Goal: Browse casually

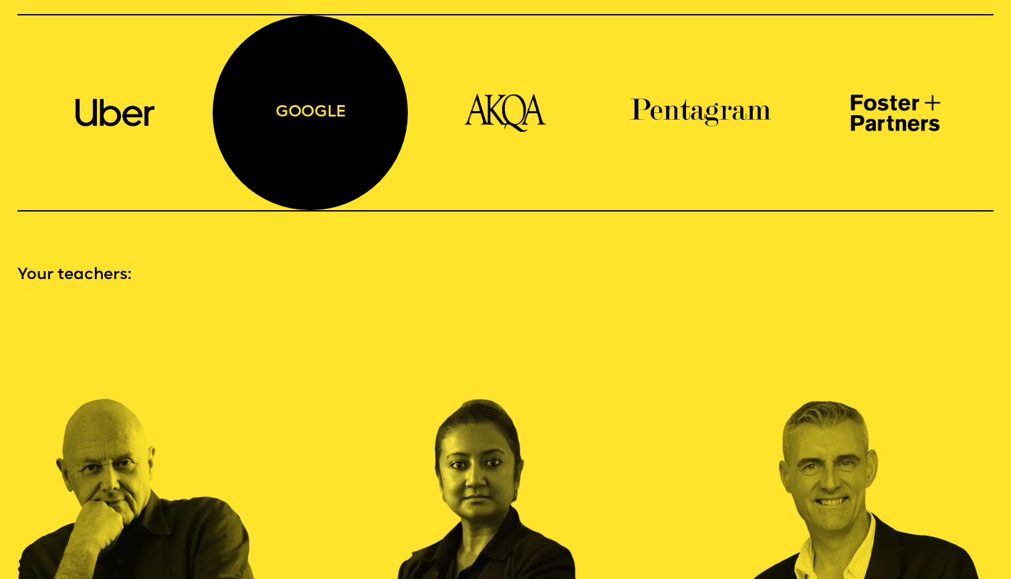
scroll to position [1574, 0]
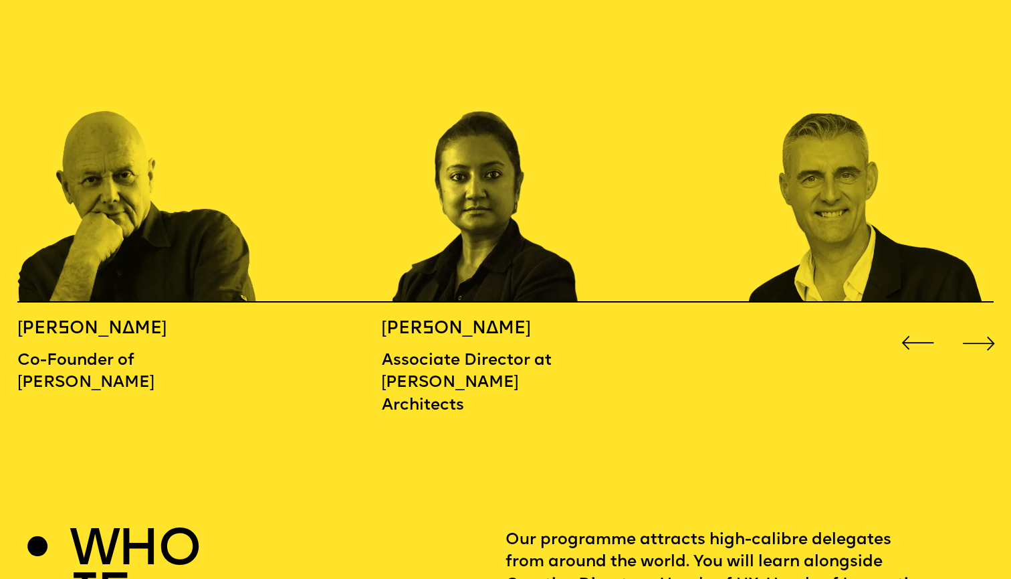
click at [973, 322] on div "Next slide" at bounding box center [979, 342] width 40 height 40
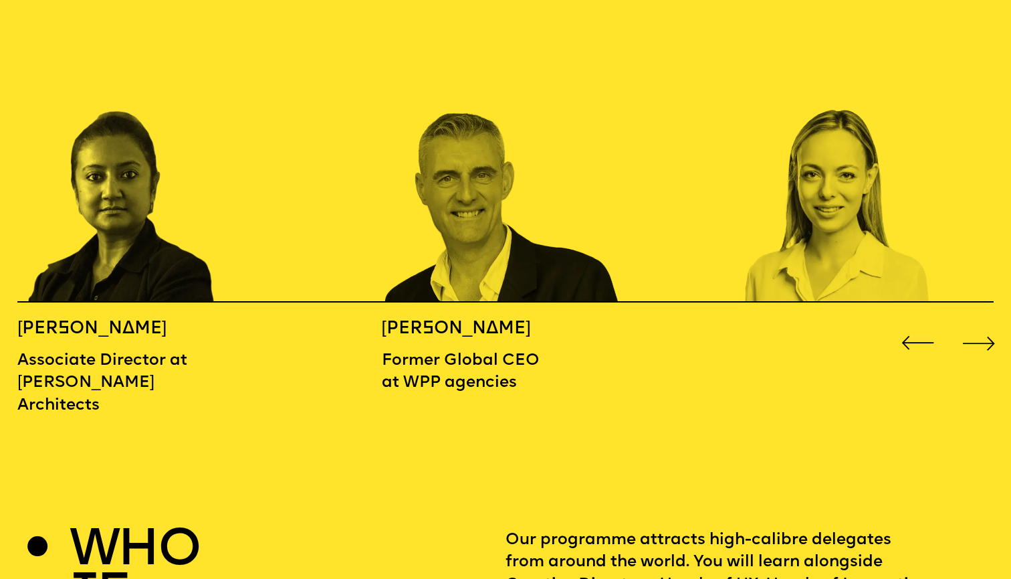
click at [973, 322] on div "Next slide" at bounding box center [979, 342] width 40 height 40
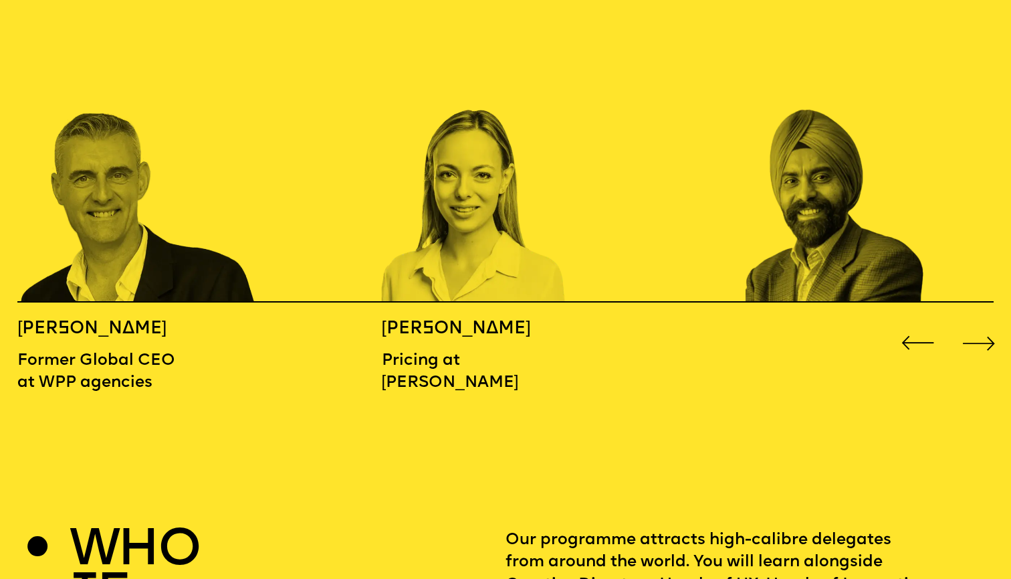
click at [973, 322] on div "Next slide" at bounding box center [979, 342] width 40 height 40
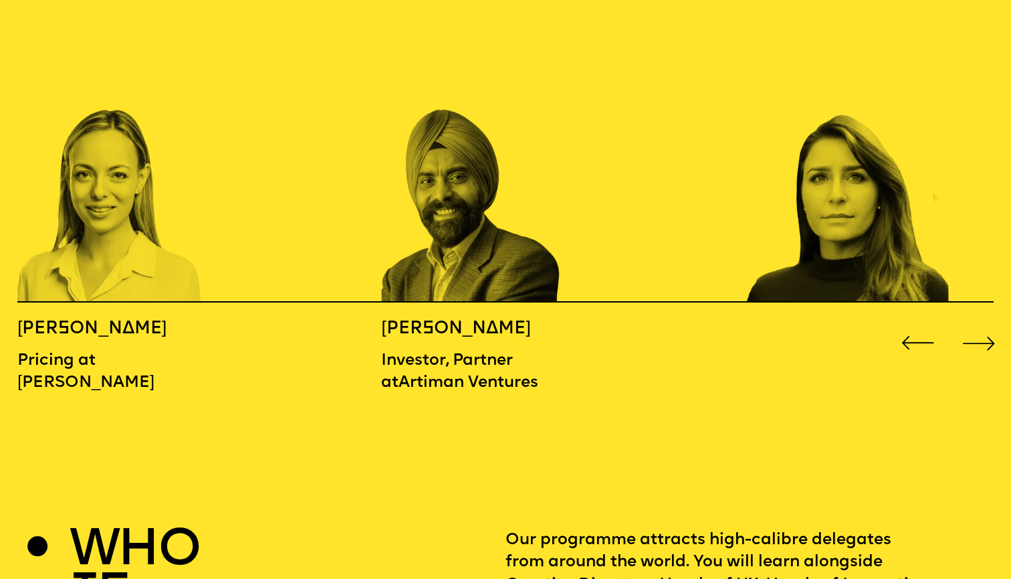
click at [973, 322] on div "Next slide" at bounding box center [979, 342] width 40 height 40
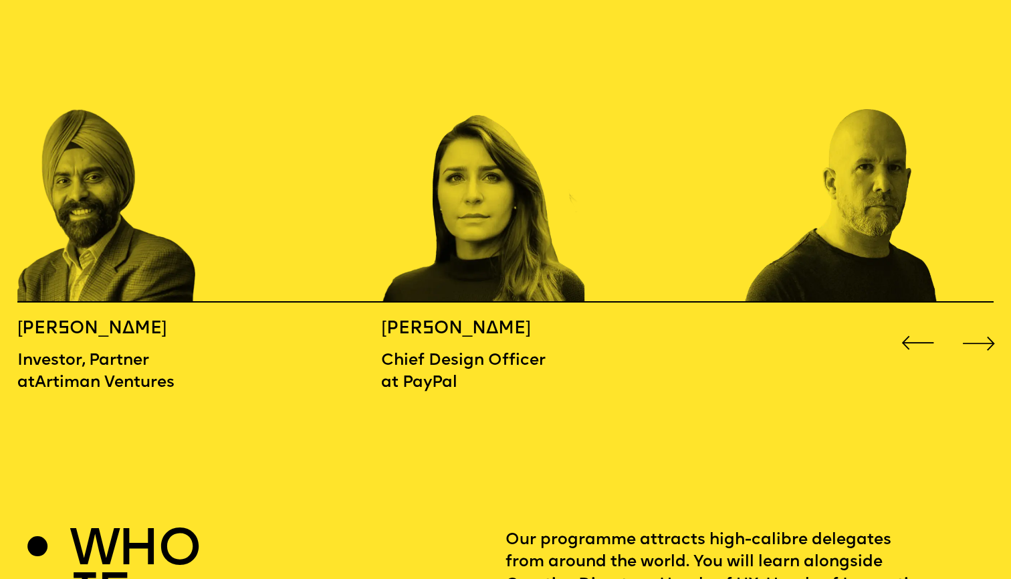
click at [973, 322] on div "Next slide" at bounding box center [979, 342] width 40 height 40
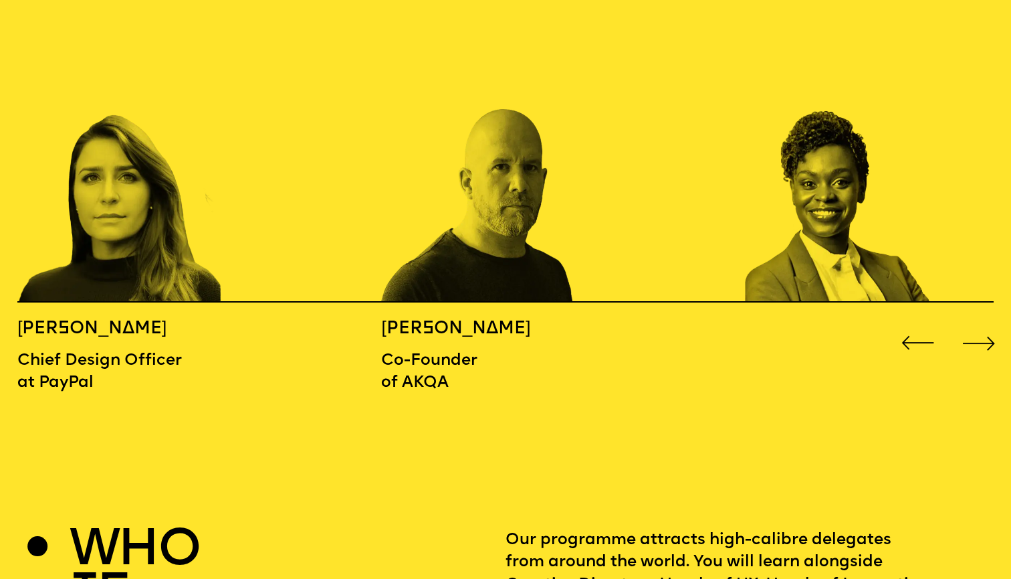
click at [973, 322] on div "Next slide" at bounding box center [979, 342] width 40 height 40
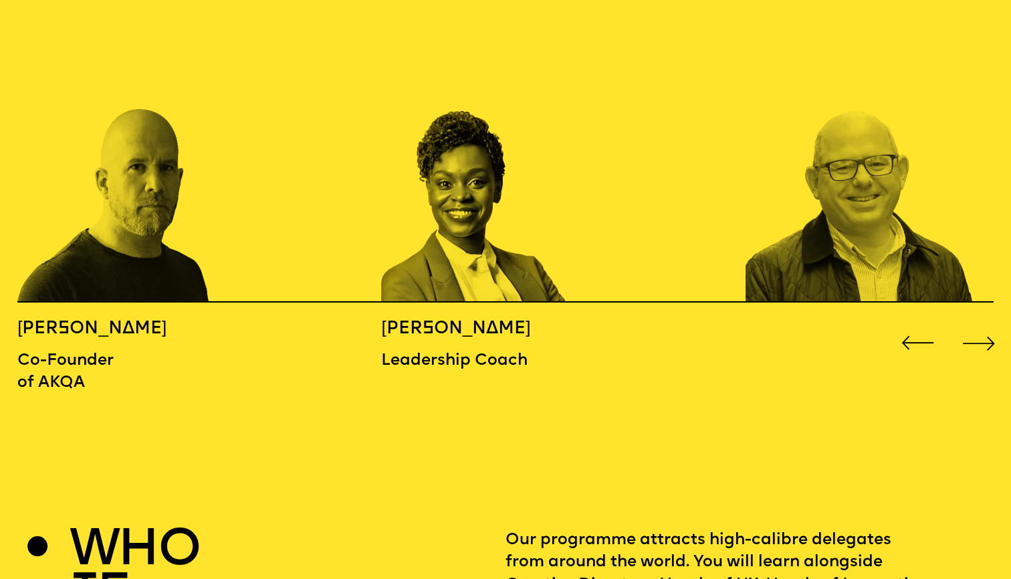
click at [973, 322] on div "Next slide" at bounding box center [979, 342] width 40 height 40
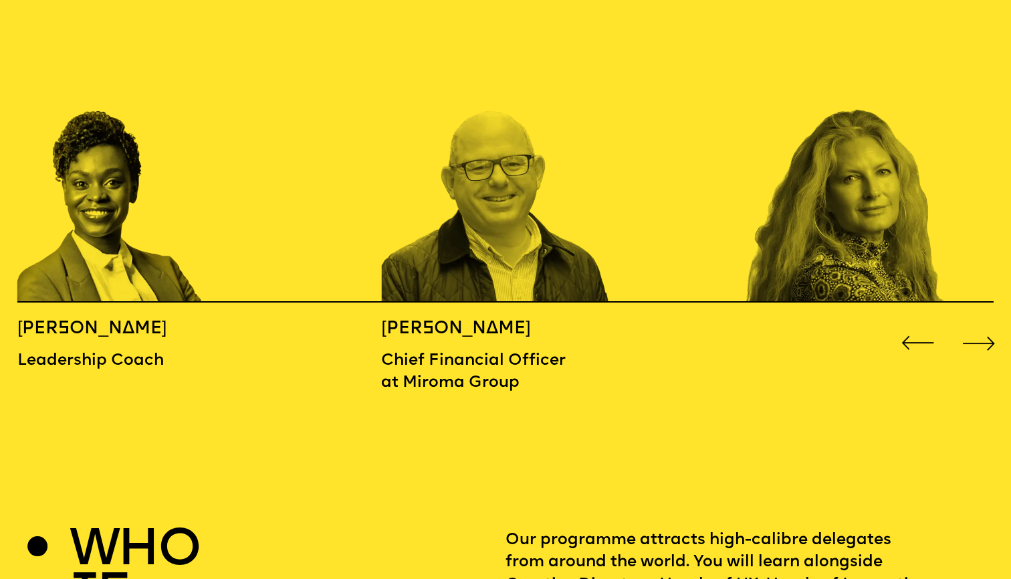
click at [973, 322] on div "Next slide" at bounding box center [979, 342] width 40 height 40
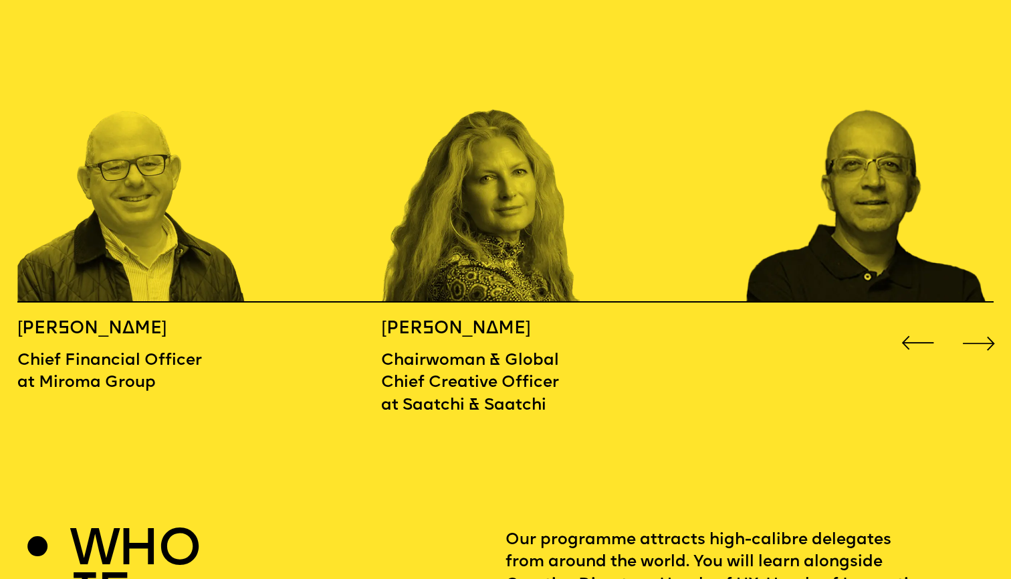
click at [973, 322] on div "Next slide" at bounding box center [979, 342] width 40 height 40
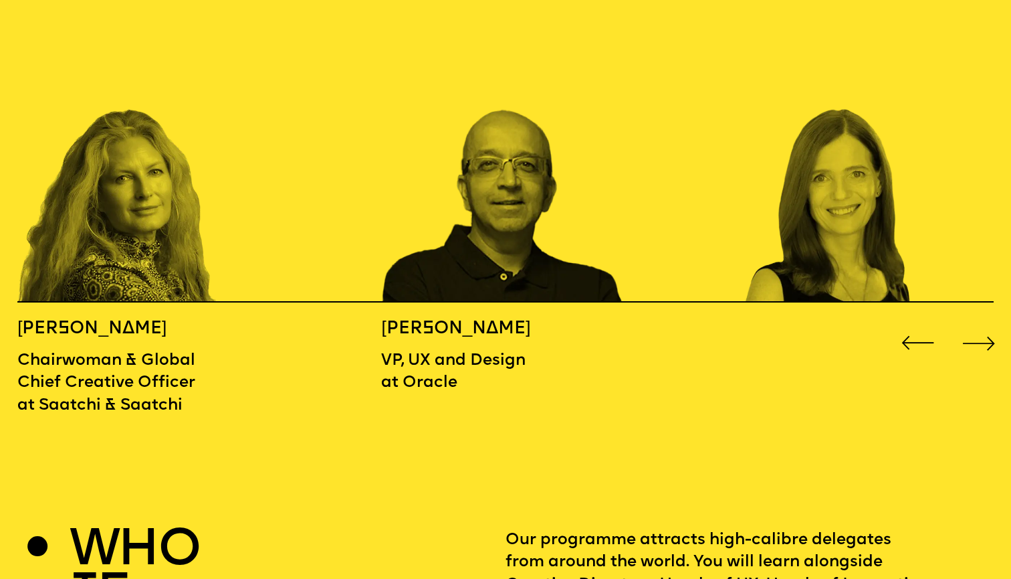
click at [973, 322] on div "Next slide" at bounding box center [979, 342] width 40 height 40
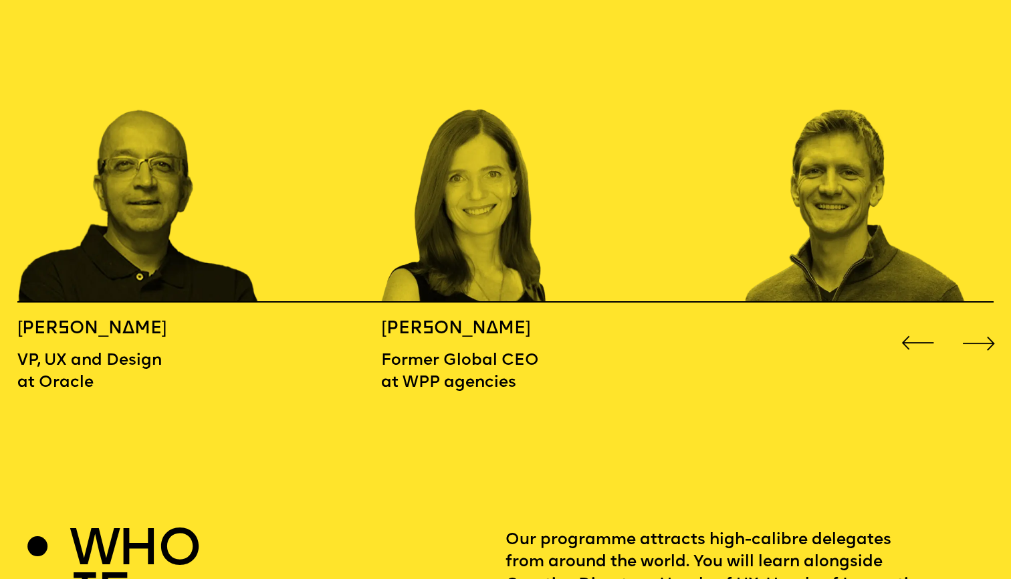
click at [973, 322] on div "Next slide" at bounding box center [979, 342] width 40 height 40
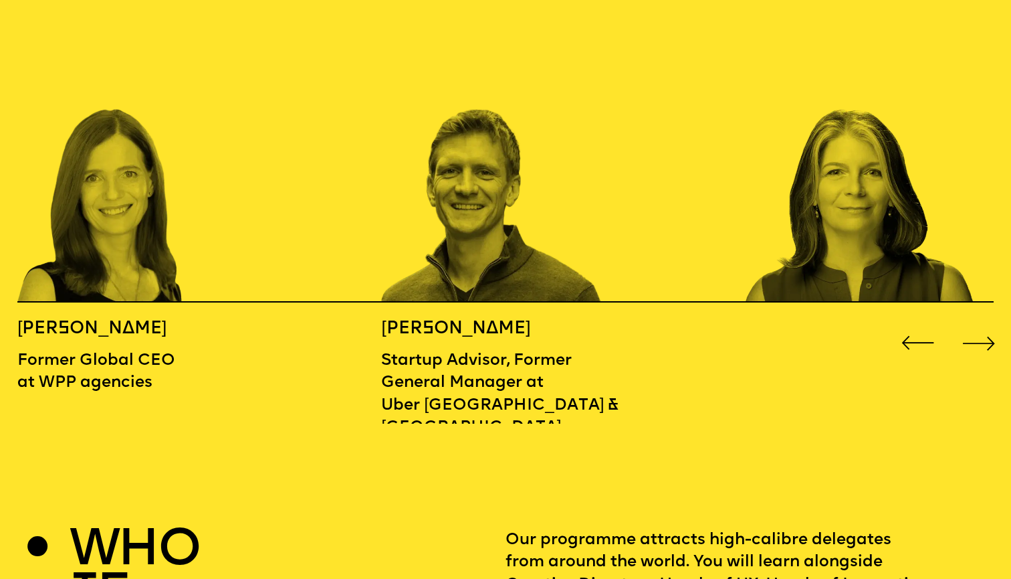
click at [973, 322] on div "Next slide" at bounding box center [979, 342] width 40 height 40
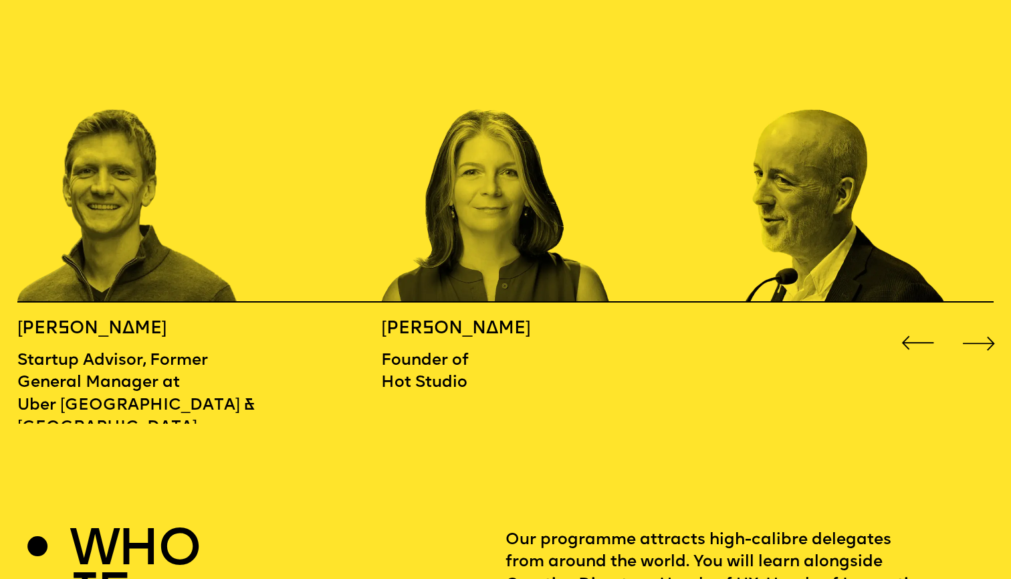
click at [973, 322] on div "Next slide" at bounding box center [979, 342] width 40 height 40
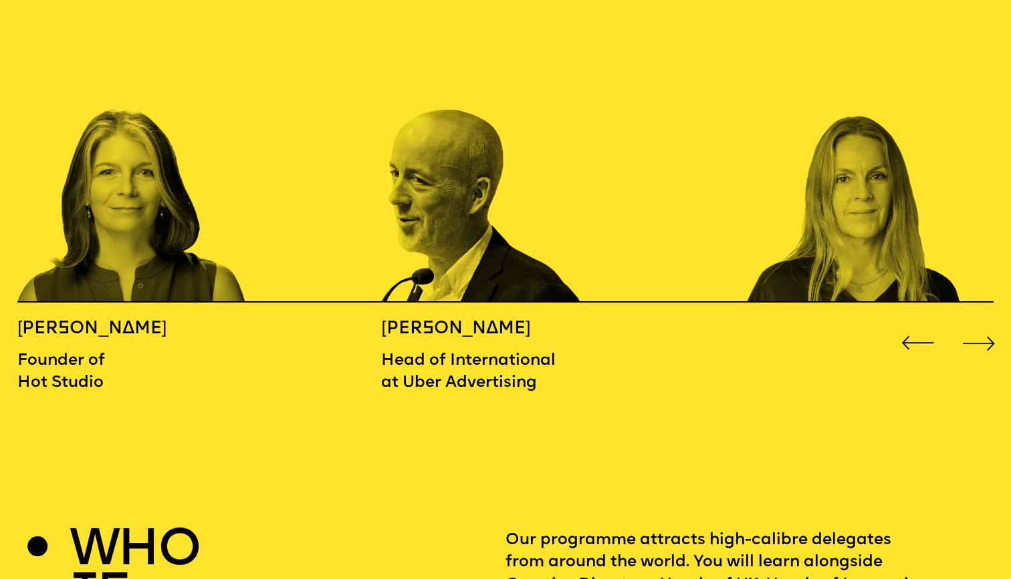
click at [973, 322] on div "Next slide" at bounding box center [979, 342] width 40 height 40
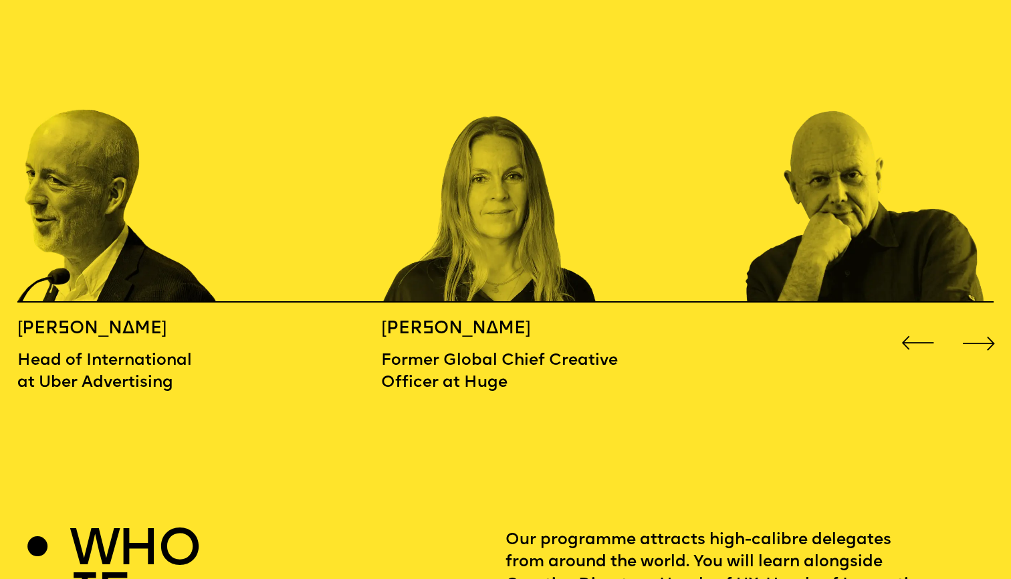
click at [973, 322] on div "Next slide" at bounding box center [979, 342] width 40 height 40
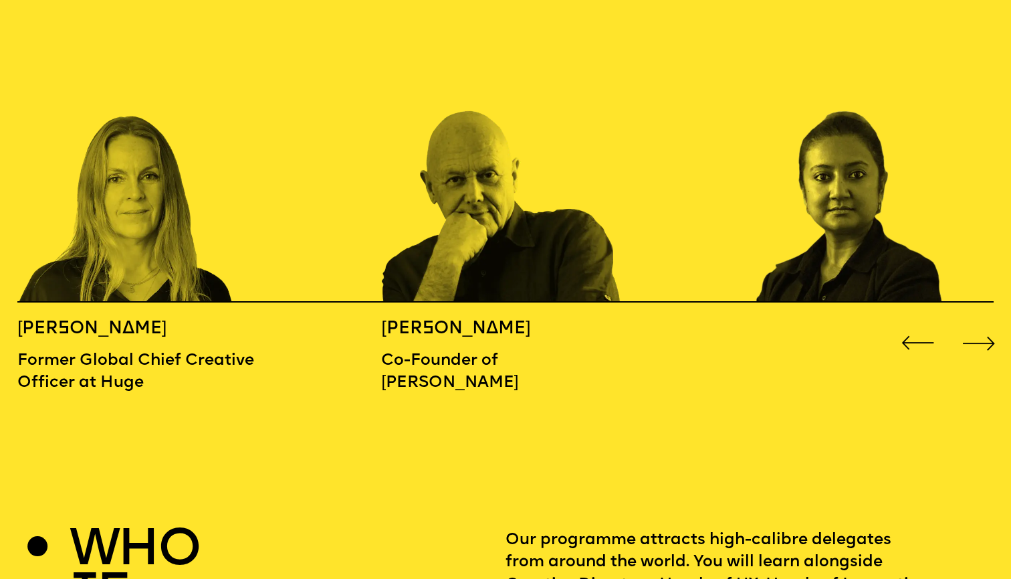
click at [973, 322] on div "Next slide" at bounding box center [979, 342] width 40 height 40
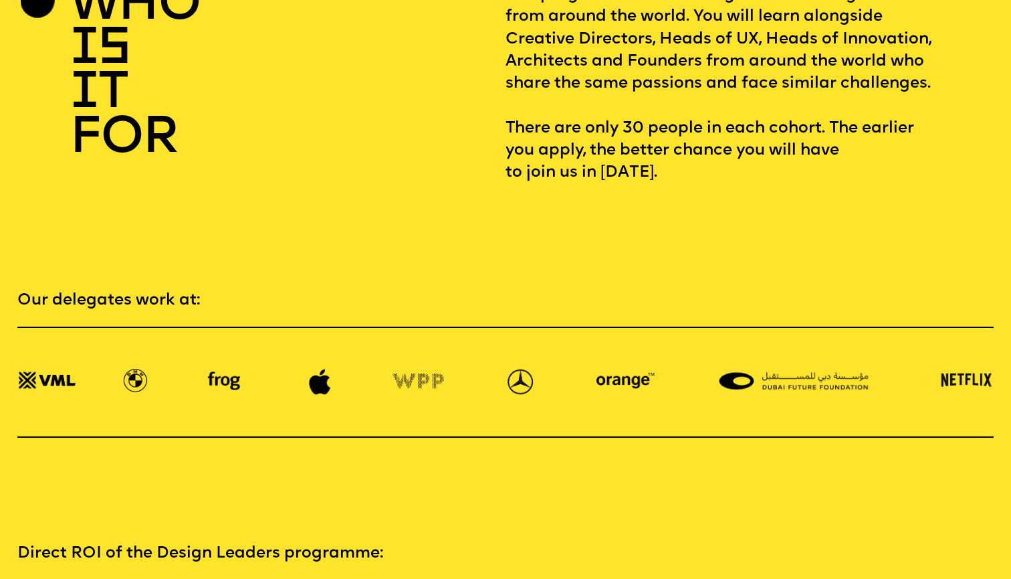
scroll to position [2149, 0]
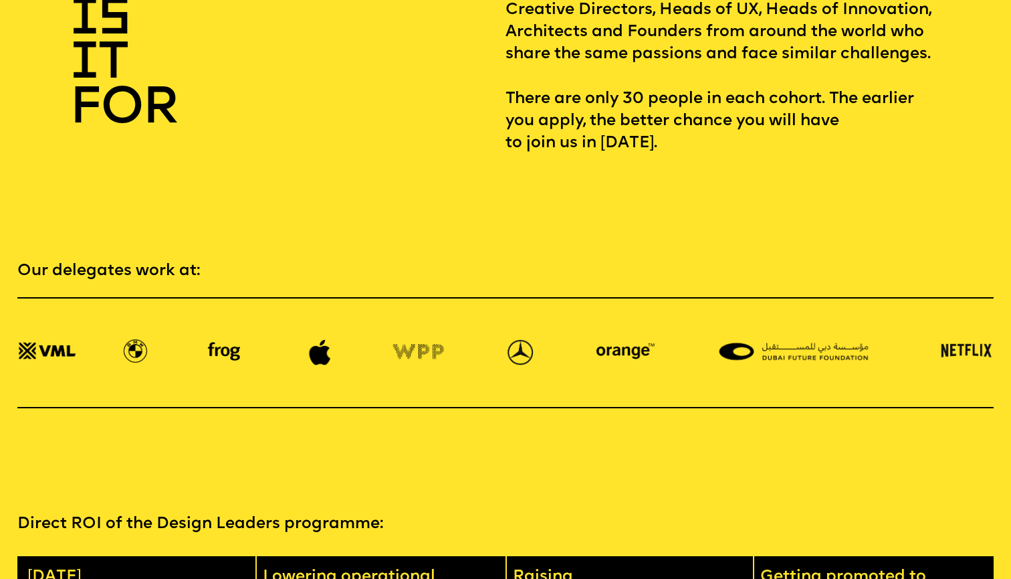
click at [763, 339] on img at bounding box center [798, 352] width 195 height 27
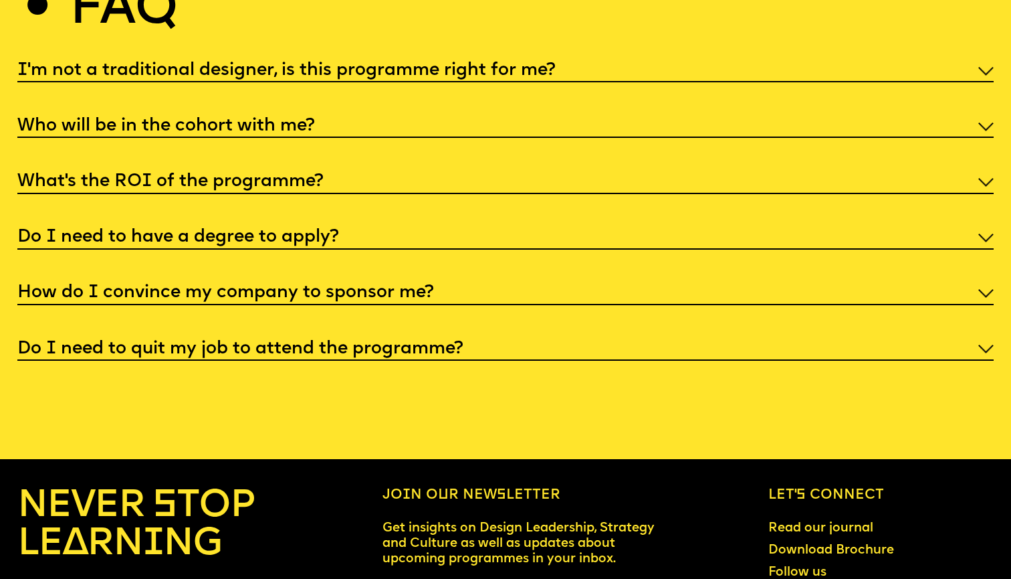
scroll to position [5248, 0]
